Goal: Transaction & Acquisition: Purchase product/service

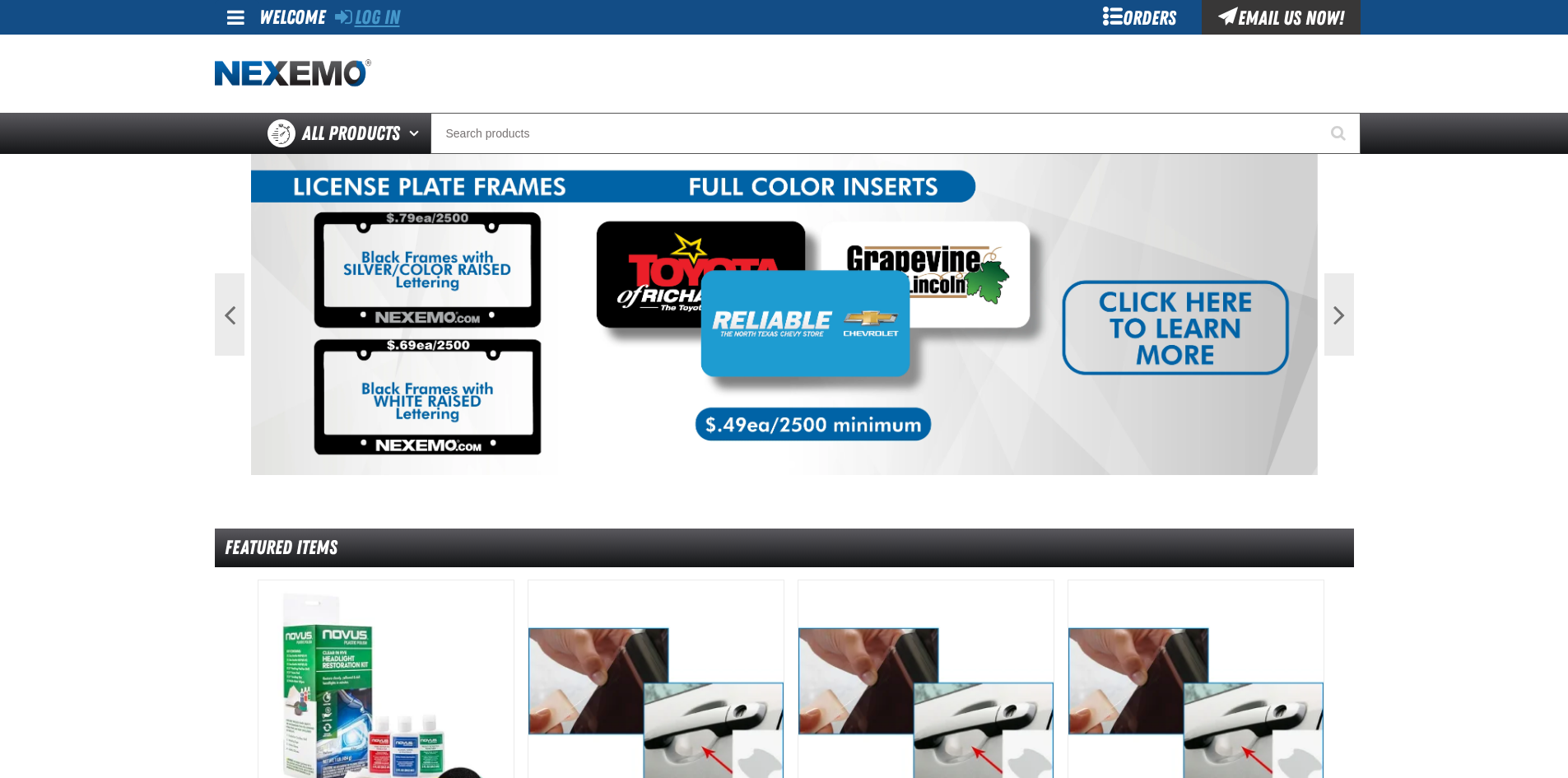
click at [370, 18] on link "Log In" at bounding box center [367, 18] width 65 height 23
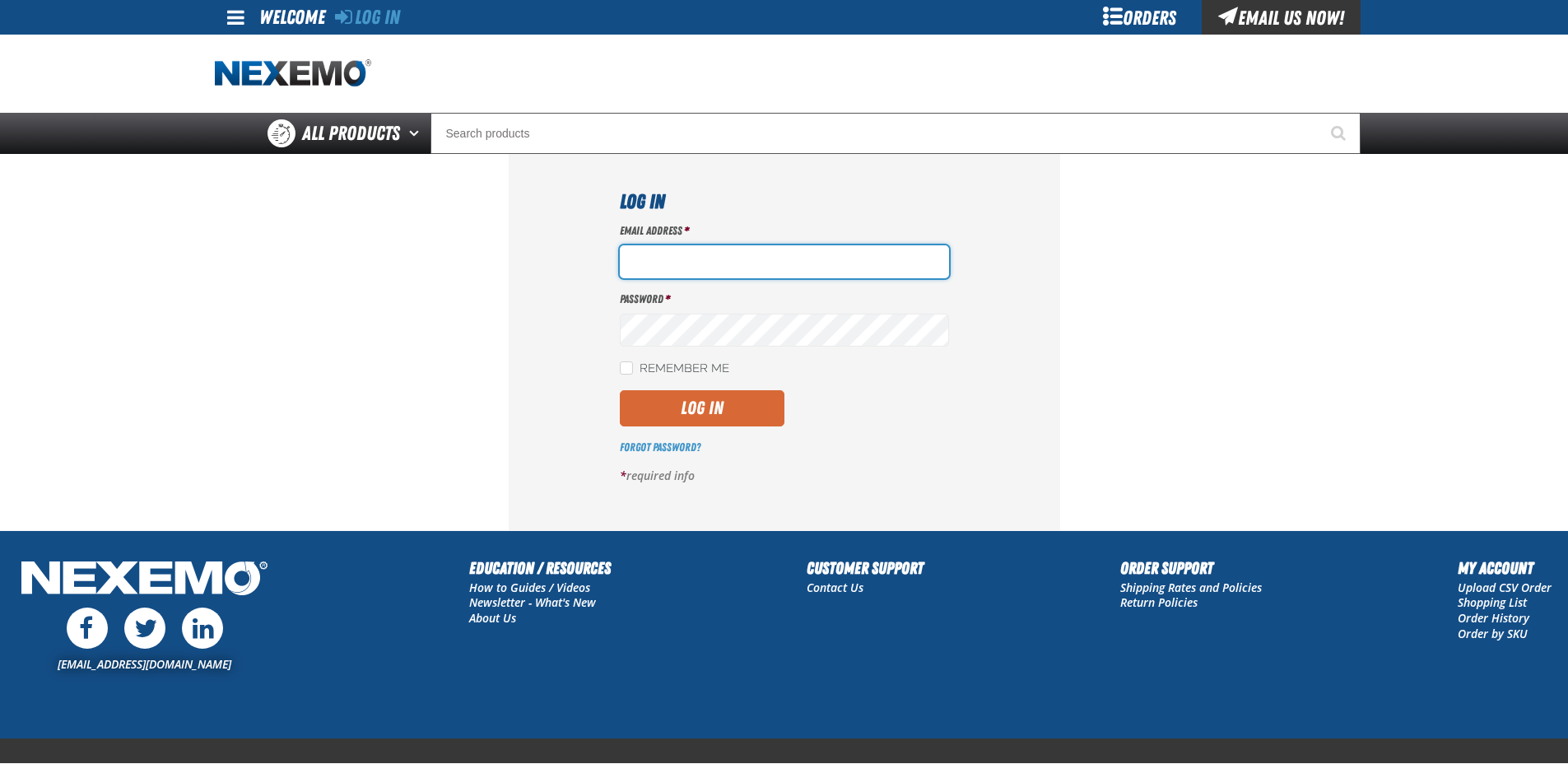
type input "[EMAIL_ADDRESS][DOMAIN_NAME]"
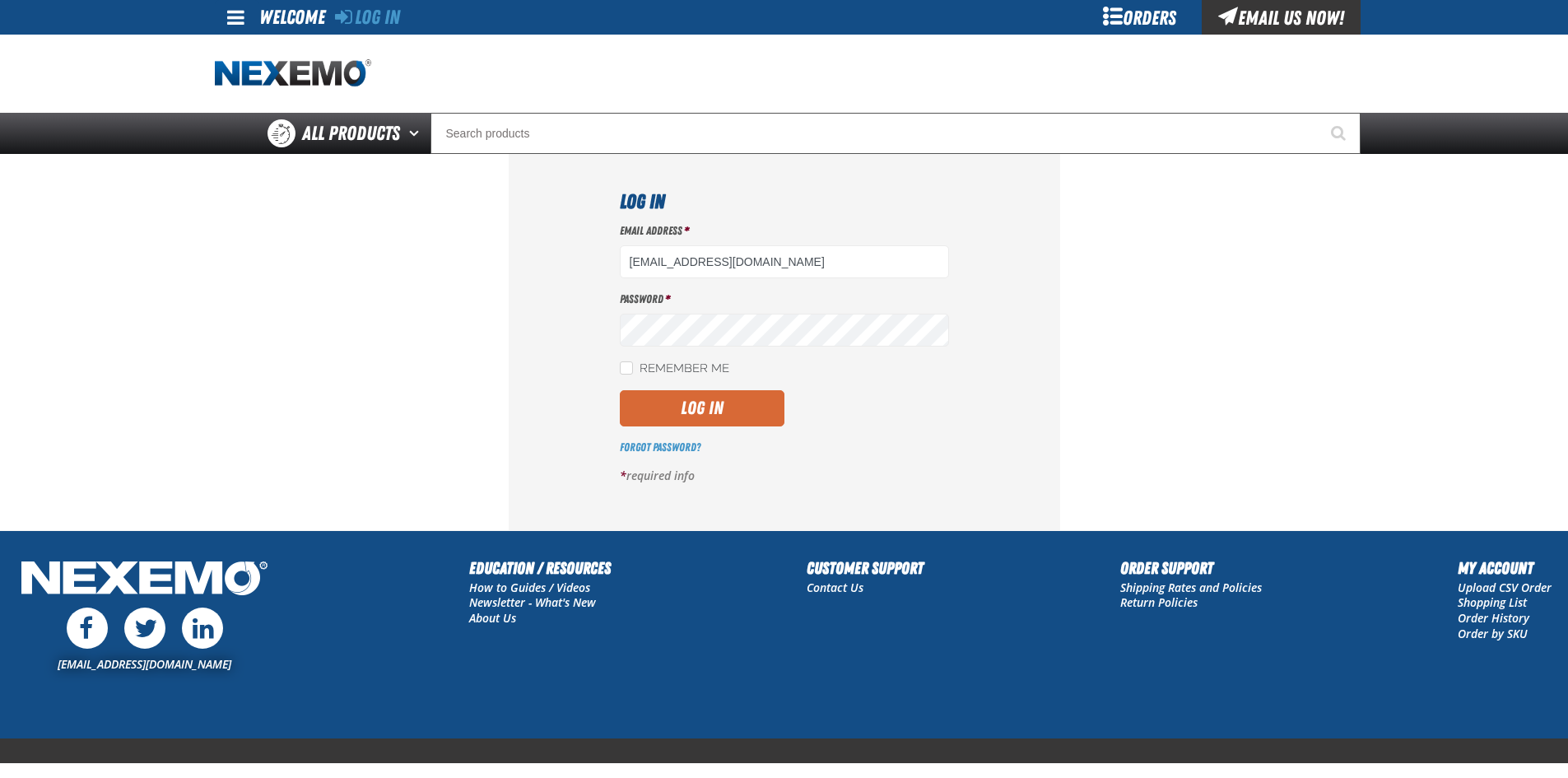
click at [713, 408] on button "Log In" at bounding box center [702, 408] width 165 height 36
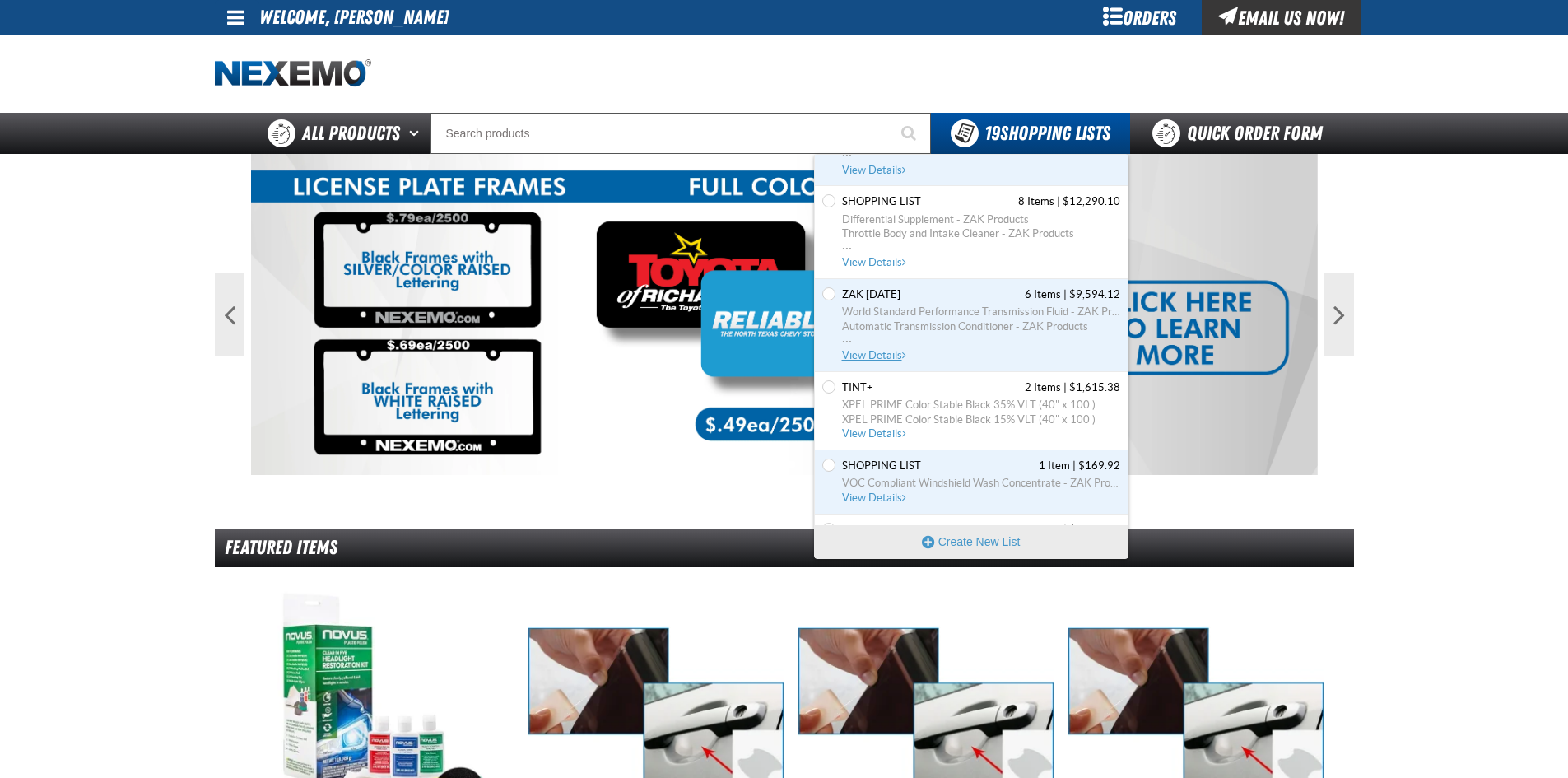
scroll to position [329, 0]
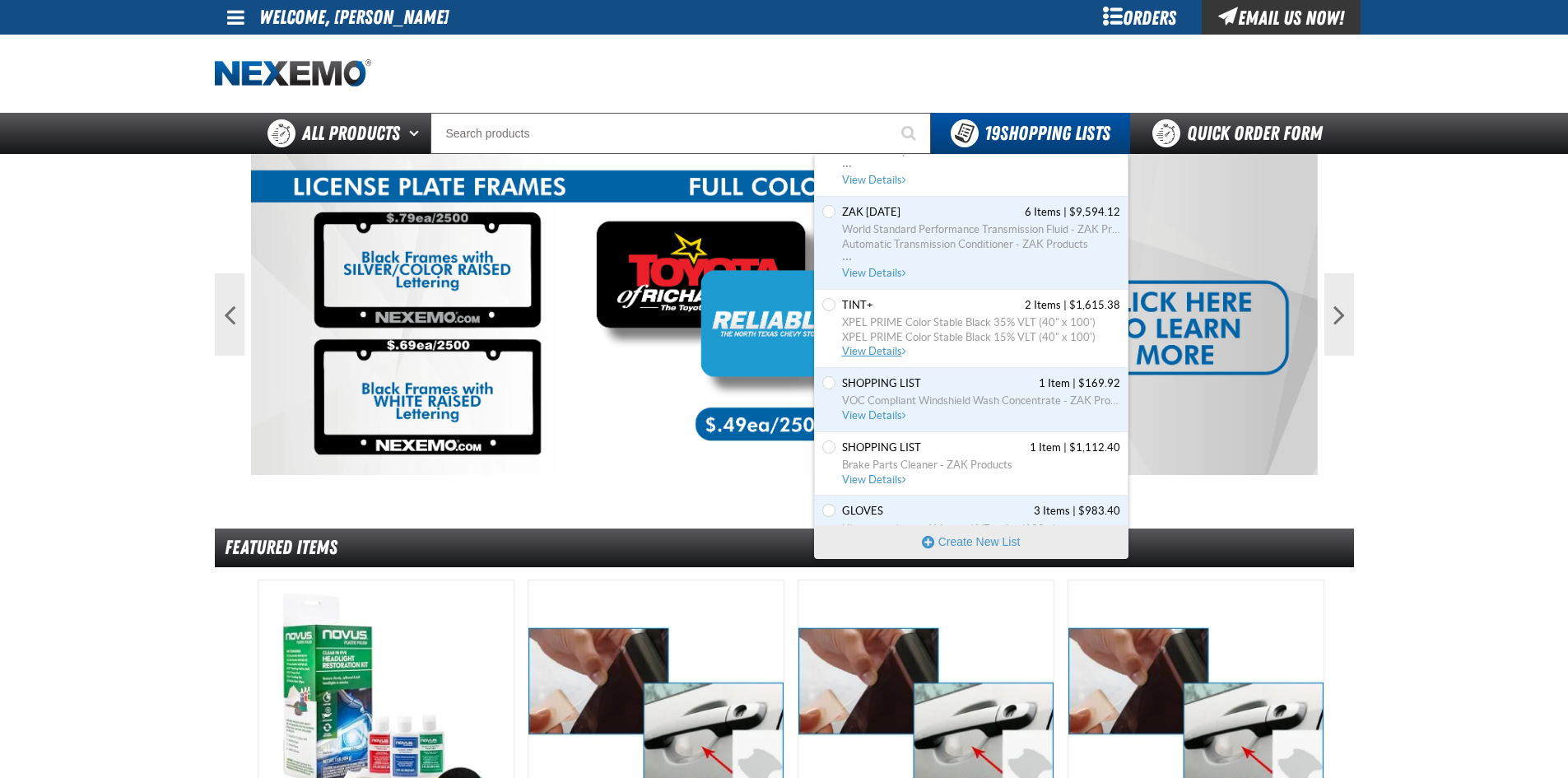
click at [933, 328] on span "XPEL PRIME Color Stable Black 35% VLT (40" x 100')" at bounding box center [981, 322] width 278 height 15
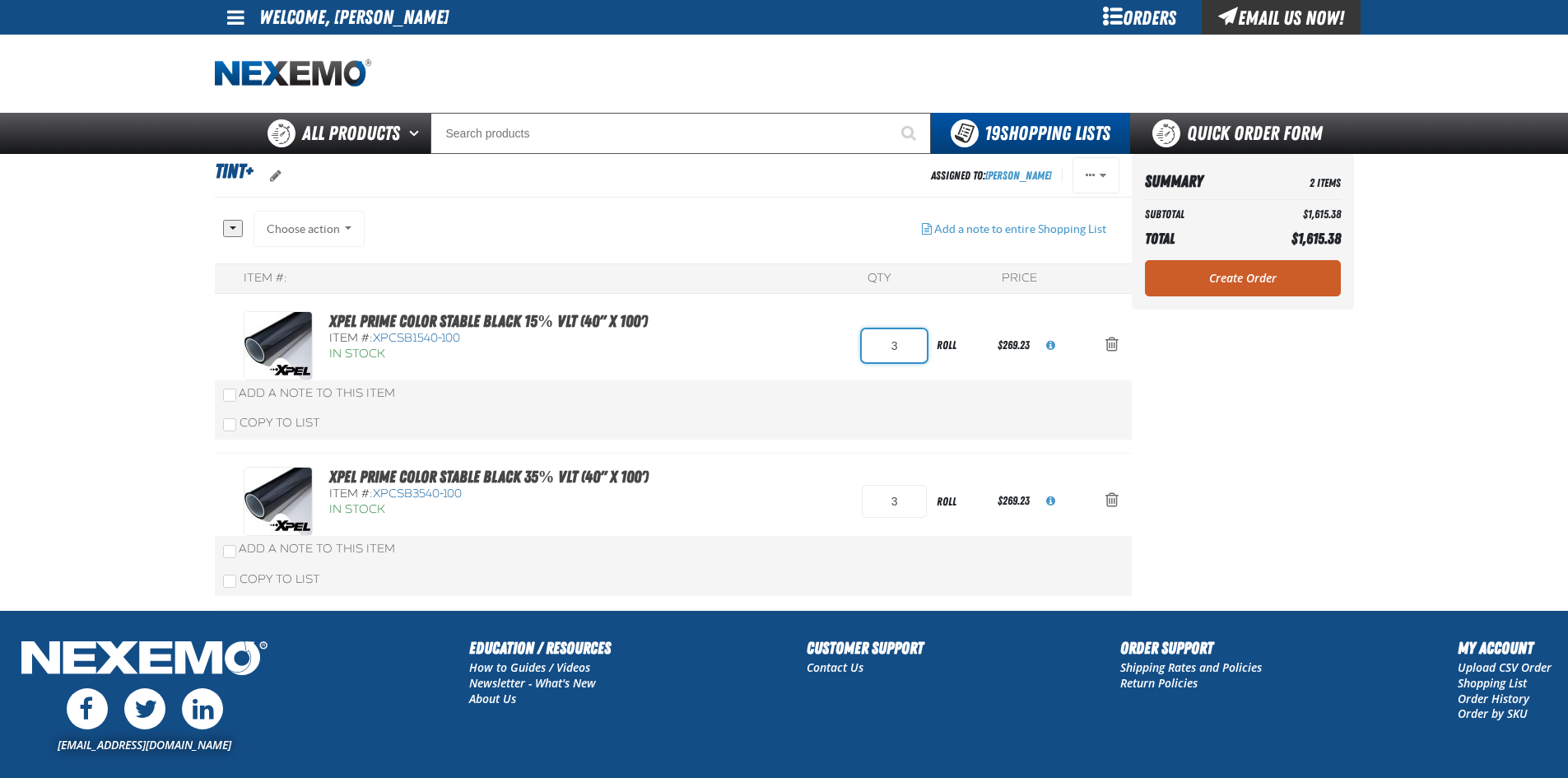
drag, startPoint x: 882, startPoint y: 343, endPoint x: 770, endPoint y: 368, distance: 114.8
click at [853, 347] on div "XPEL PRIME Color Stable Black 15% VLT (40" x 100') Item #: XPCSB1540-100 In Sto…" at bounding box center [656, 345] width 826 height 69
type input "10"
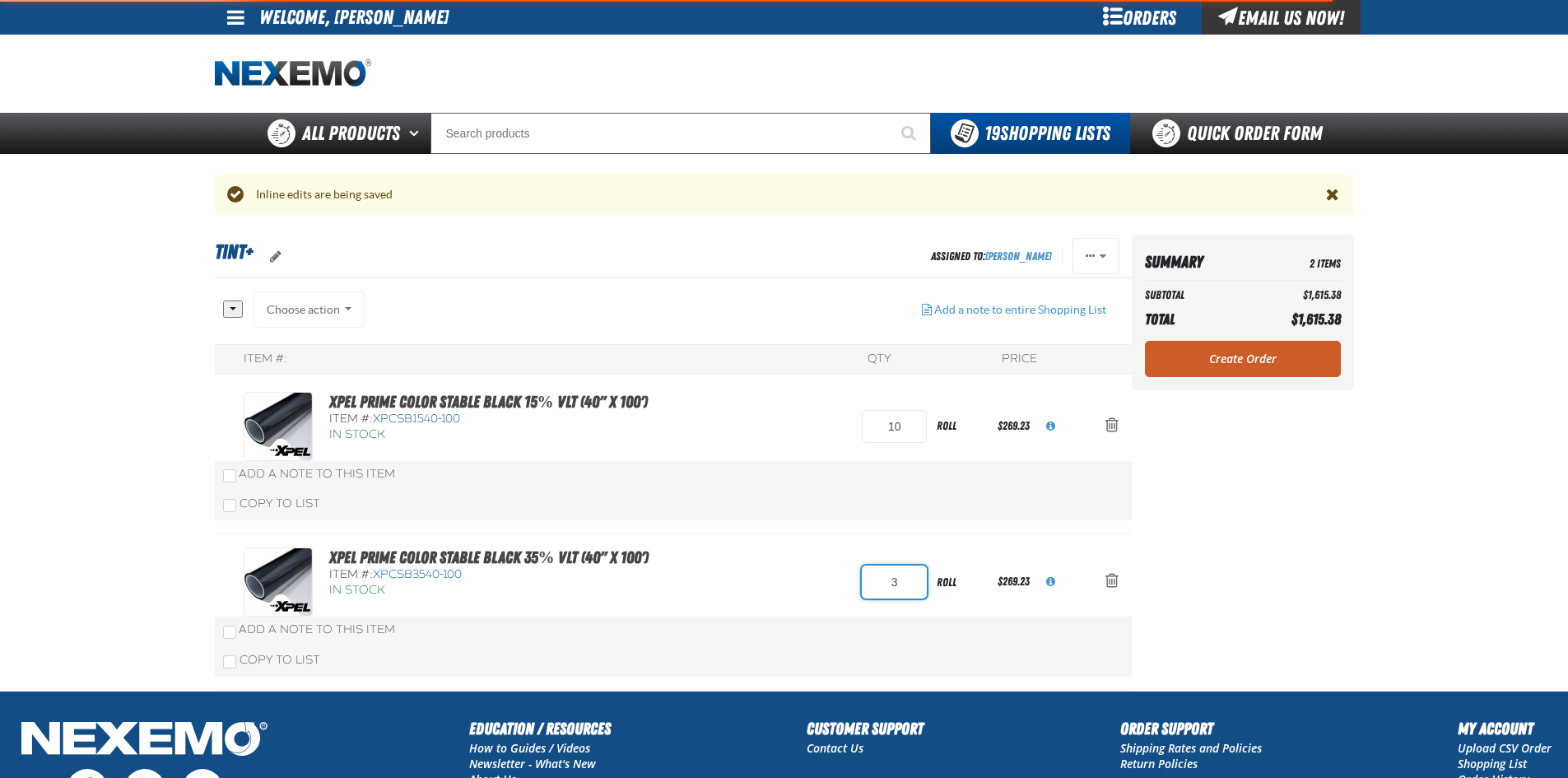
click at [915, 497] on div "Item #: QTY Price XPEL PRIME Color Stable Black 15% VLT (40" x 100') Item #: XP…" at bounding box center [674, 517] width 917 height 346
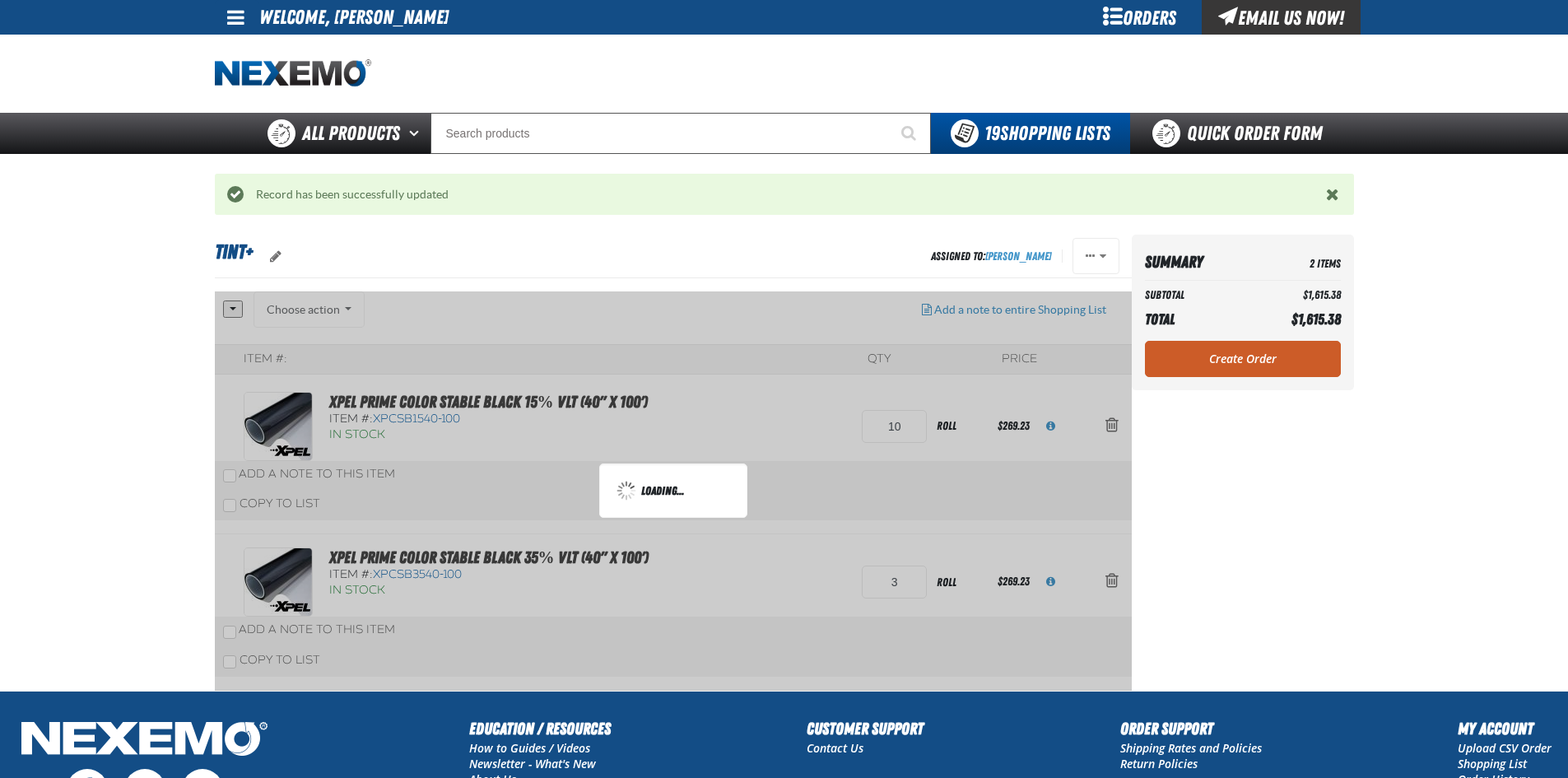
click at [904, 582] on div at bounding box center [674, 490] width 917 height 399
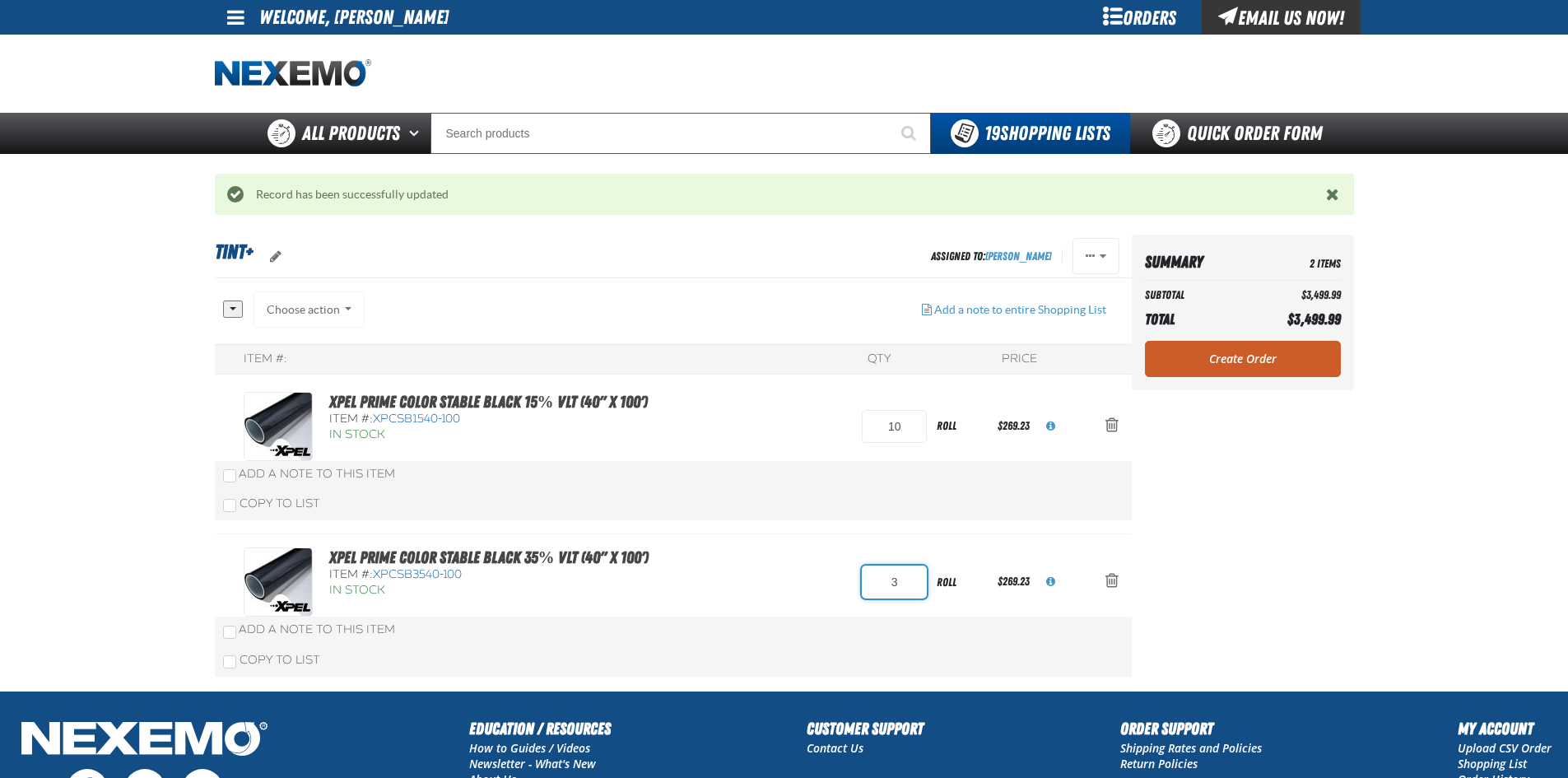
drag, startPoint x: 904, startPoint y: 582, endPoint x: 753, endPoint y: 553, distance: 153.8
click at [799, 587] on div "XPEL PRIME Color Stable Black 35% VLT (40" x 100') Item #: XPCSB3540-100 In Sto…" at bounding box center [656, 582] width 826 height 69
type input "10"
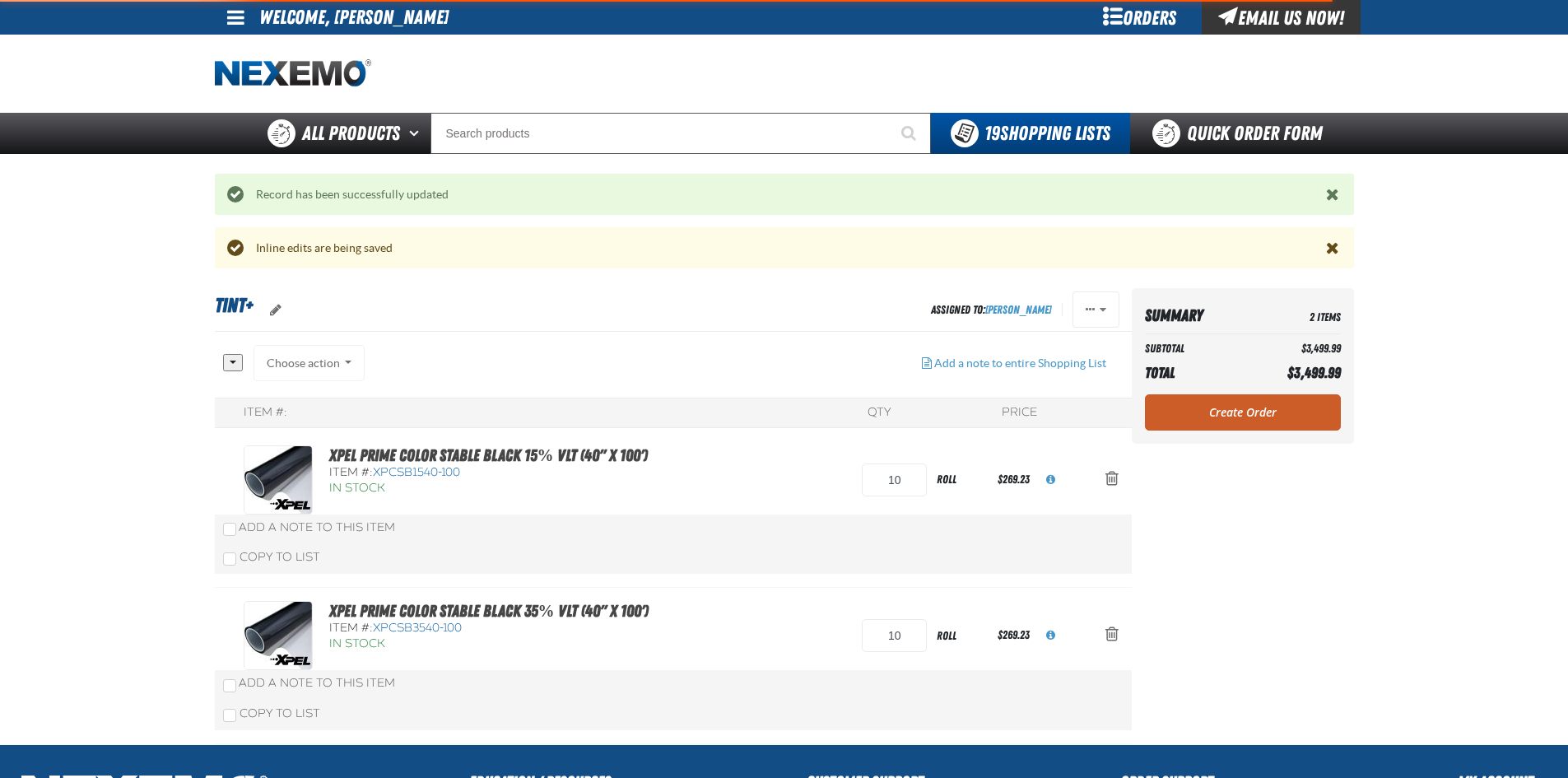
click at [1280, 513] on aside "Summary 2 Items Subtotal $3,499.99 Total $3,499.99 Loading... Create Order" at bounding box center [1243, 515] width 222 height 456
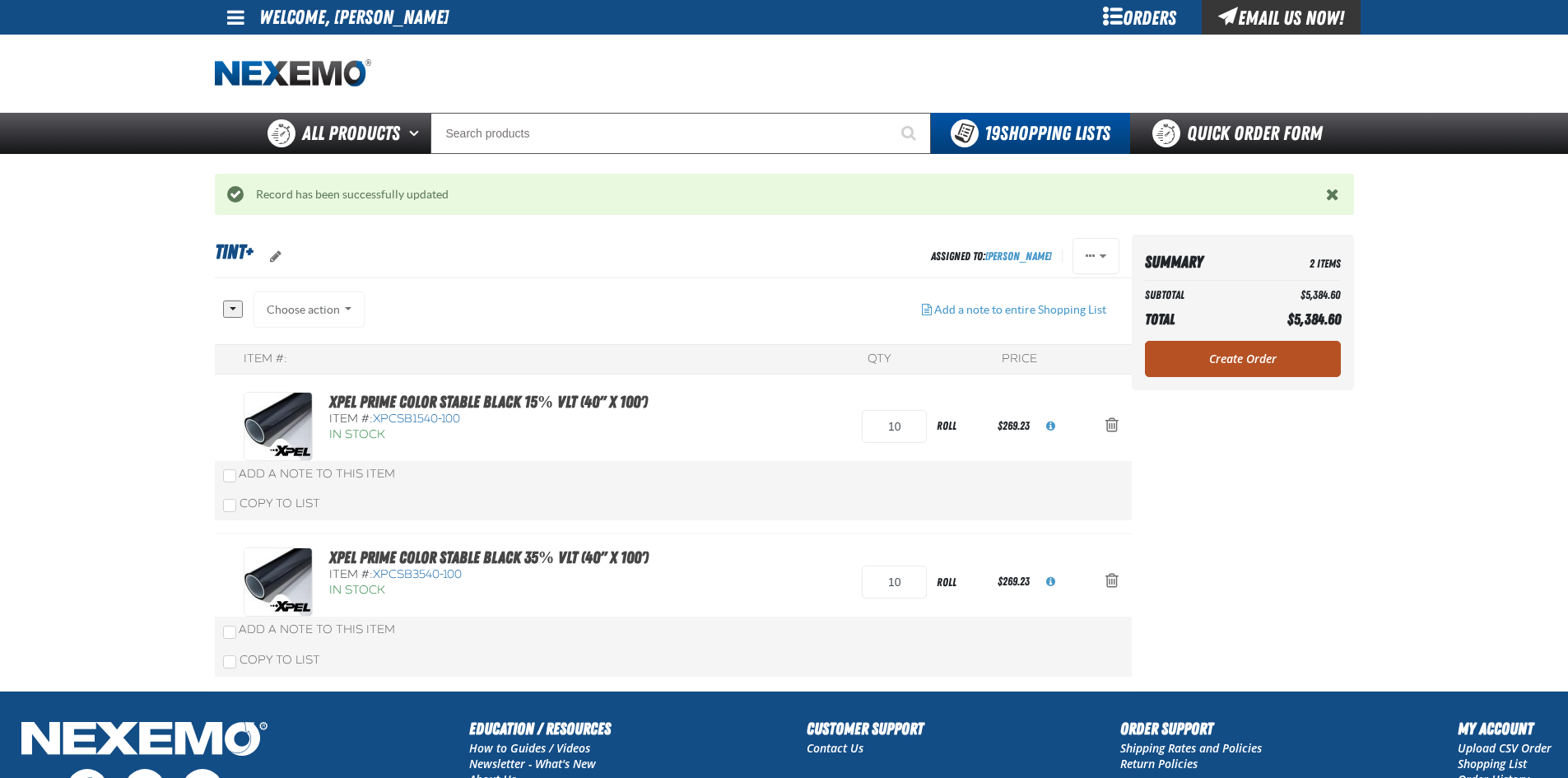
click at [1253, 350] on link "Create Order" at bounding box center [1242, 358] width 196 height 36
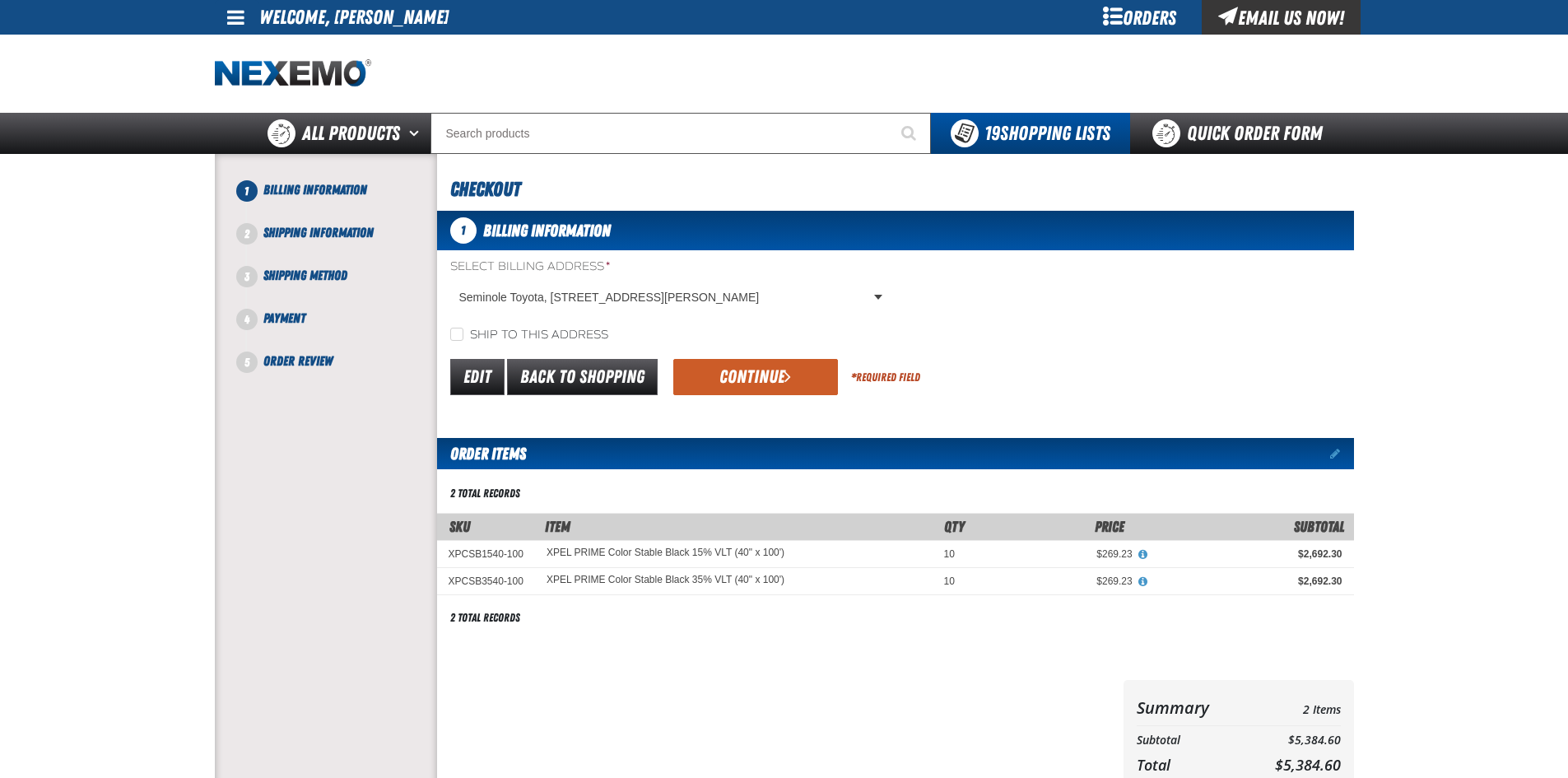
click at [478, 321] on div "Select Billing Address * Seminole Toyota, [STREET_ADDRESS][PERSON_NAME] Seminol…" at bounding box center [896, 301] width 917 height 85
click at [470, 333] on label "Ship to this address" at bounding box center [529, 335] width 158 height 16
click at [463, 333] on input "Ship to this address" at bounding box center [457, 334] width 13 height 13
checkbox input "true"
click at [759, 389] on button "Continue" at bounding box center [756, 376] width 165 height 36
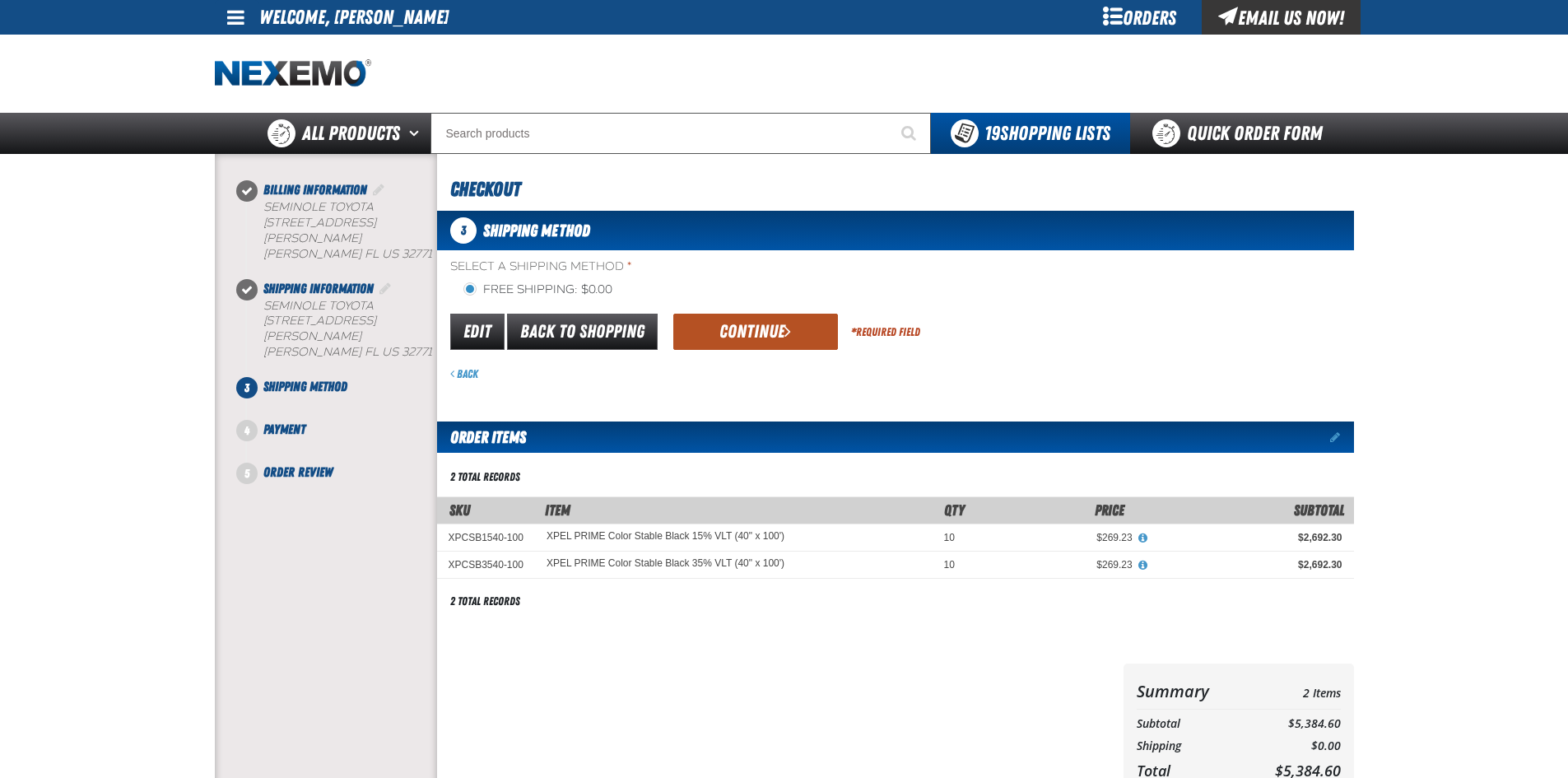
click at [718, 342] on button "Continue" at bounding box center [756, 331] width 165 height 36
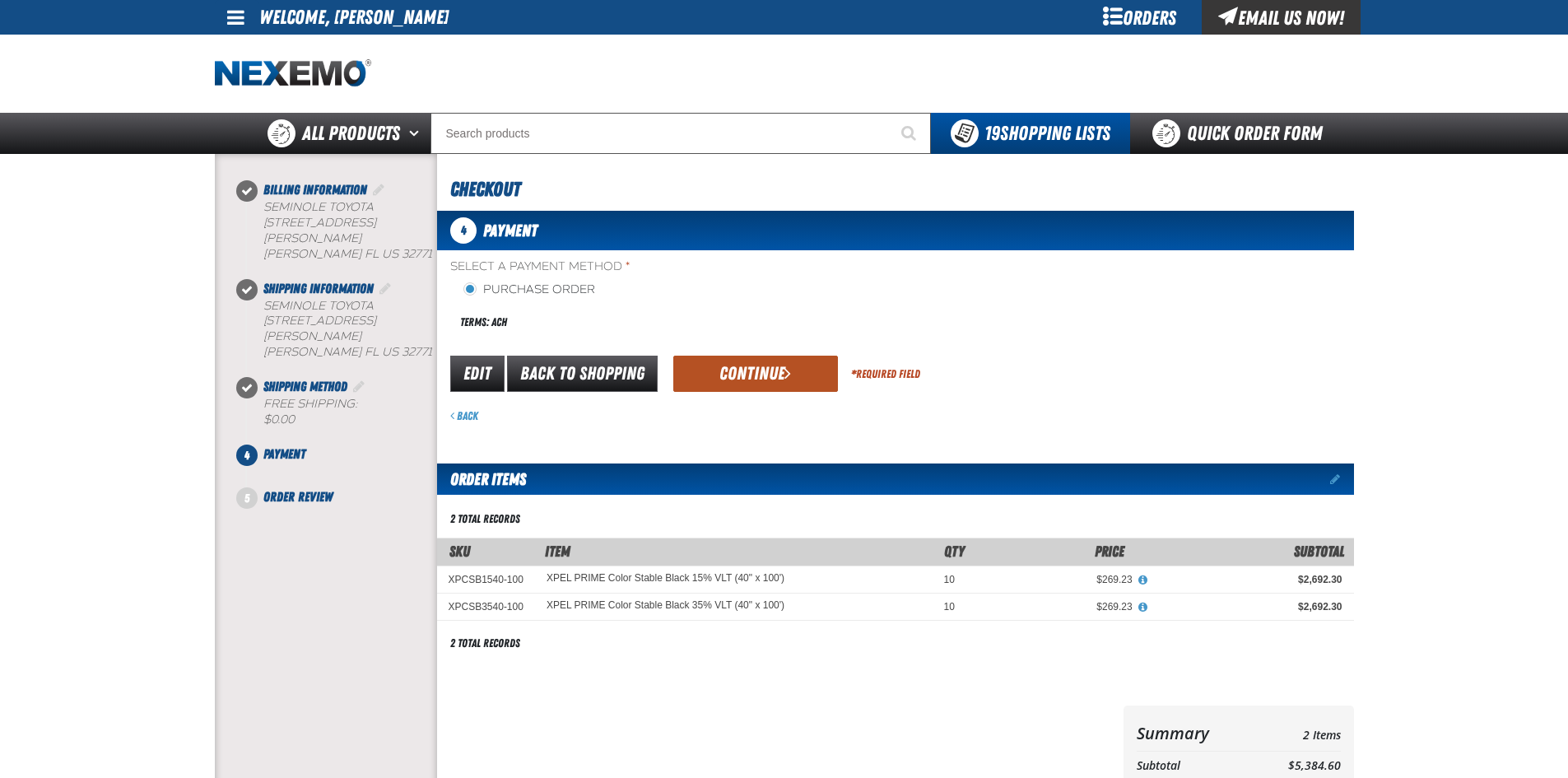
click at [722, 367] on button "Continue" at bounding box center [756, 374] width 165 height 36
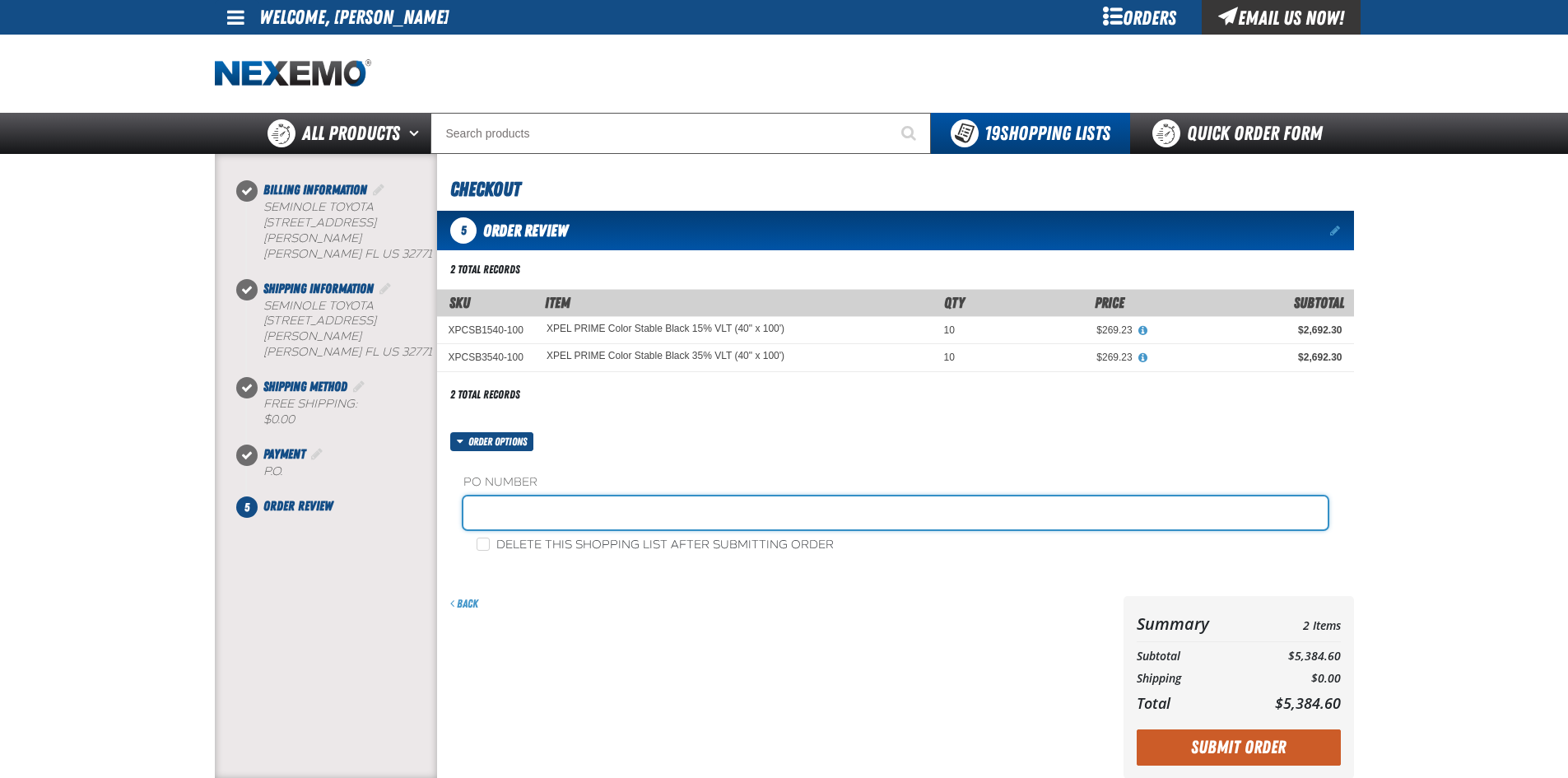
click at [487, 515] on input "text" at bounding box center [895, 512] width 864 height 33
type input "STOCK JR"
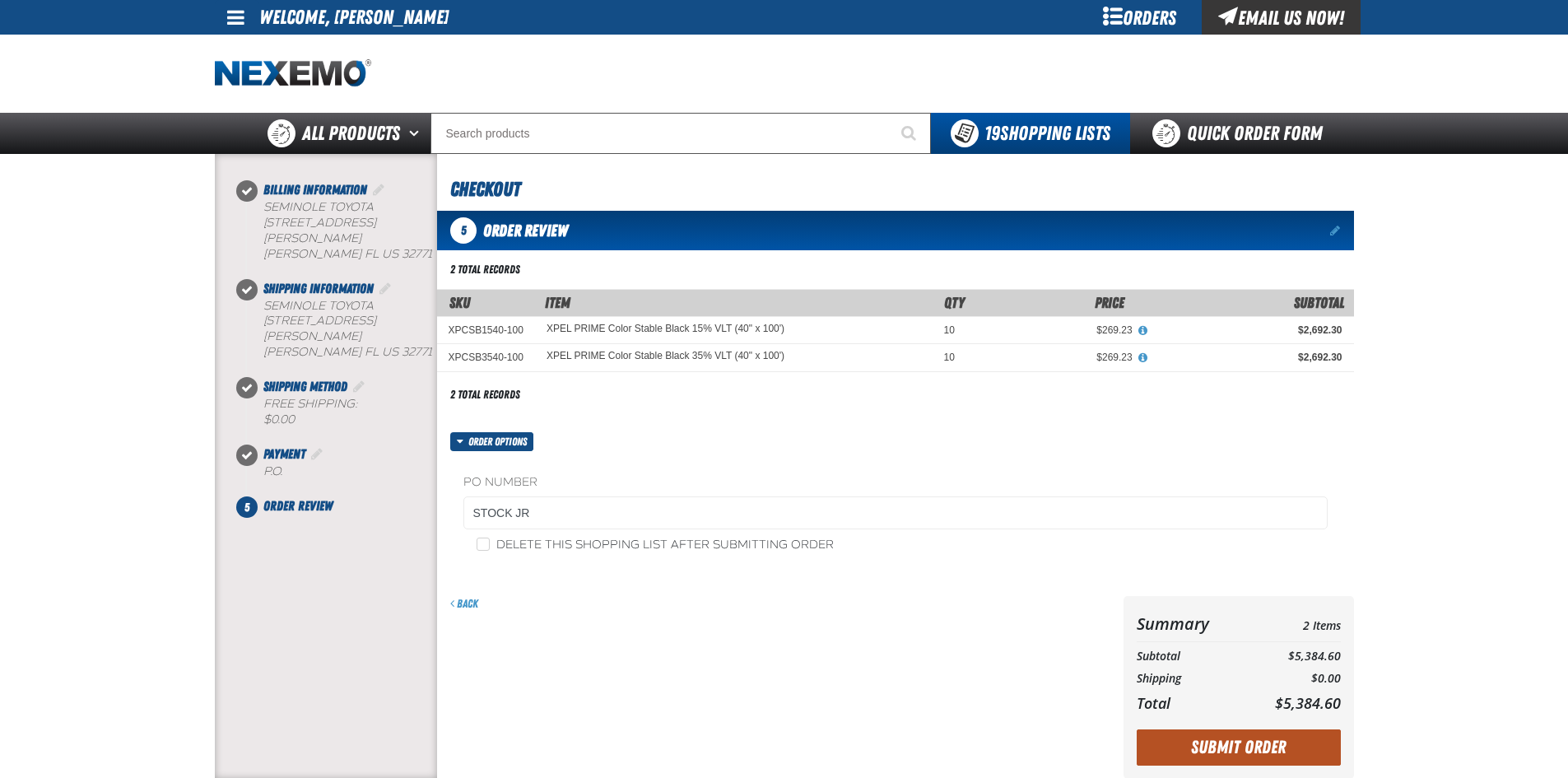
click at [1226, 753] on button "Submit Order" at bounding box center [1239, 747] width 205 height 36
